Goal: Task Accomplishment & Management: Use online tool/utility

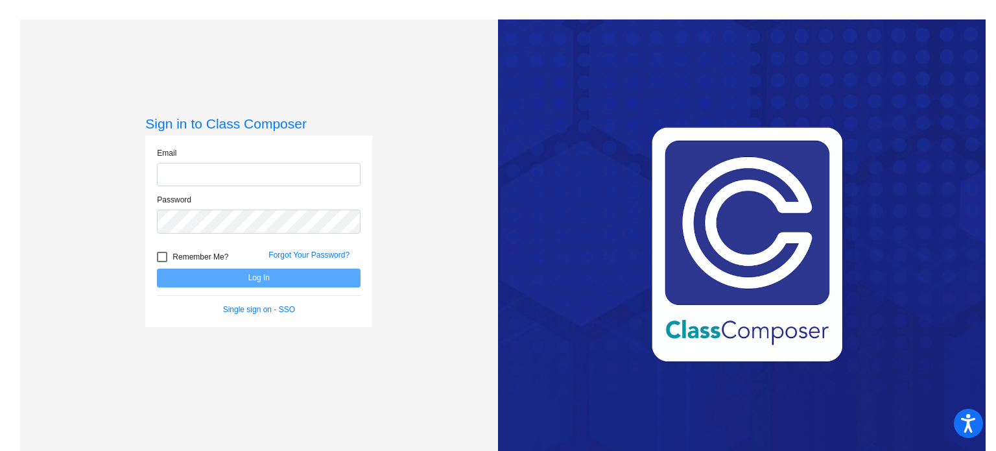
type input "[EMAIL_ADDRESS][DOMAIN_NAME]"
click at [204, 279] on button "Log In" at bounding box center [259, 277] width 204 height 19
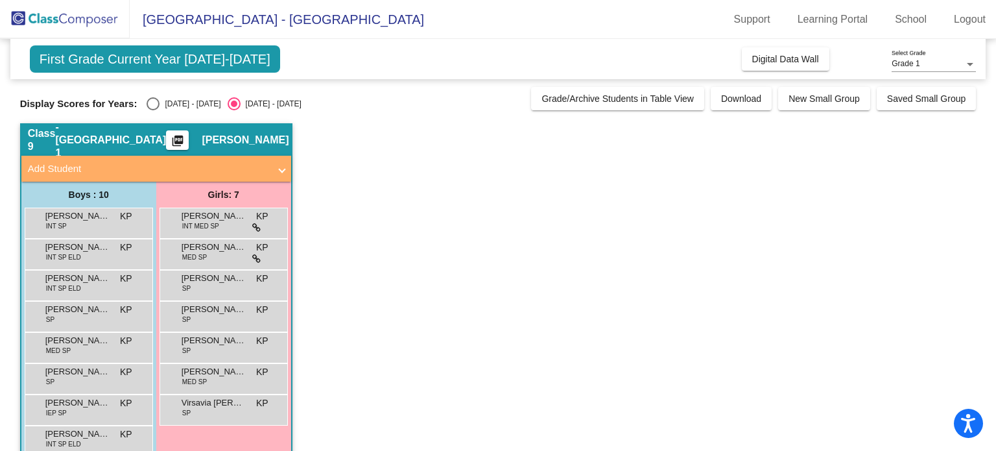
click at [191, 102] on div "[DATE] - [DATE]" at bounding box center [189, 104] width 61 height 12
click at [153, 110] on input "[DATE] - [DATE]" at bounding box center [152, 110] width 1 height 1
radio input "true"
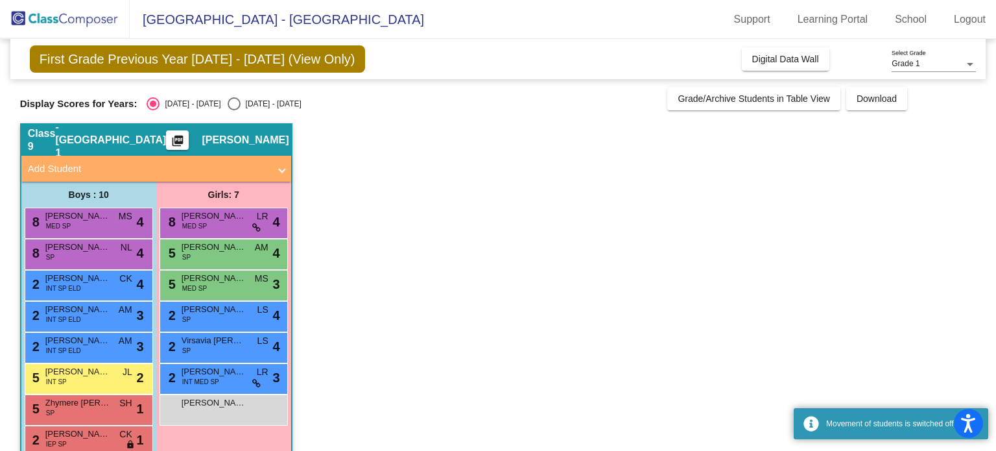
scroll to position [88, 0]
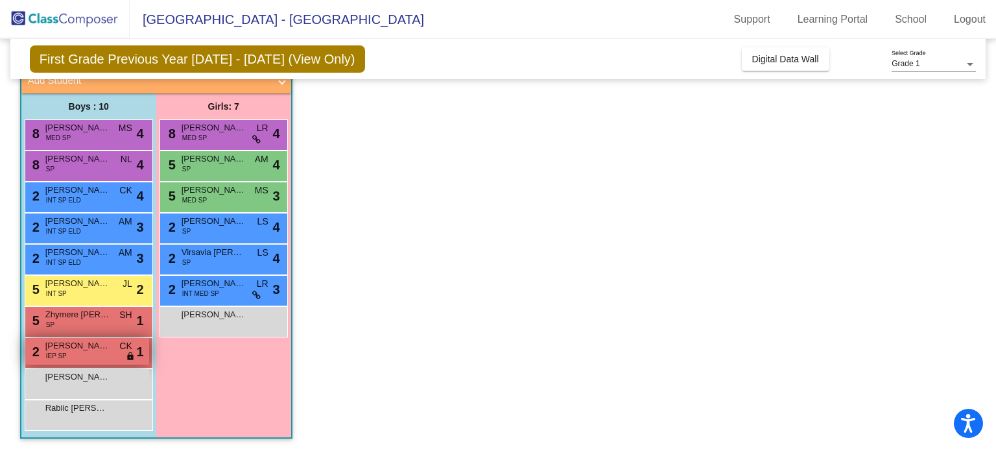
click at [113, 353] on div "2 [PERSON_NAME] IEP SP CK lock do_not_disturb_alt 1" at bounding box center [87, 351] width 124 height 27
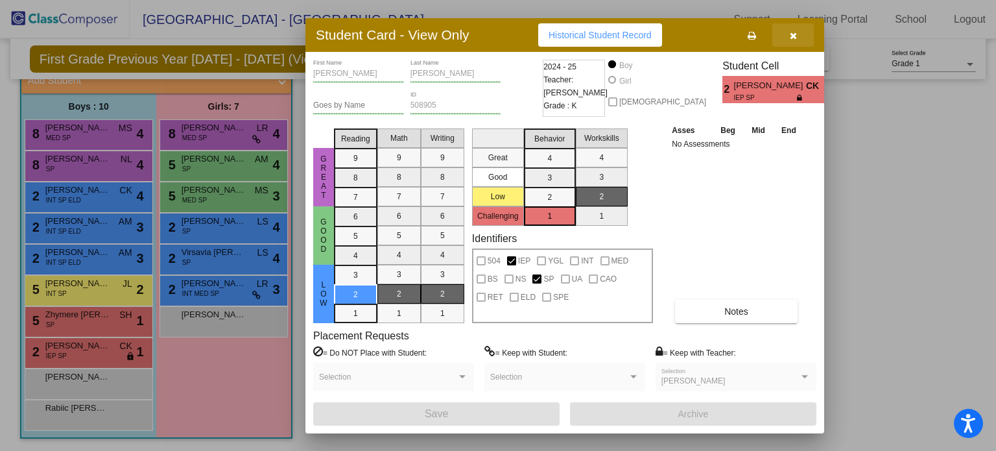
click at [791, 31] on icon "button" at bounding box center [793, 35] width 7 height 9
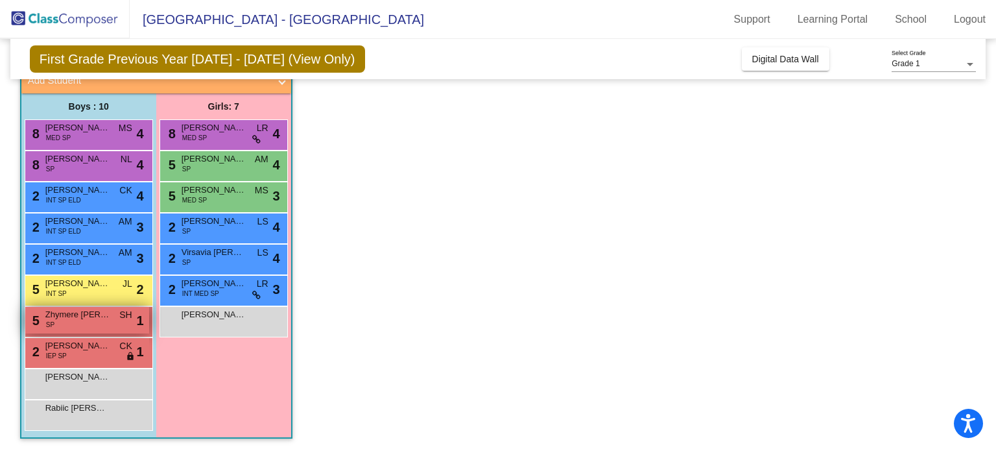
click at [115, 314] on div "5 Zhymere [PERSON_NAME] SP SH lock do_not_disturb_alt 1" at bounding box center [87, 320] width 124 height 27
